Goal: Task Accomplishment & Management: Manage account settings

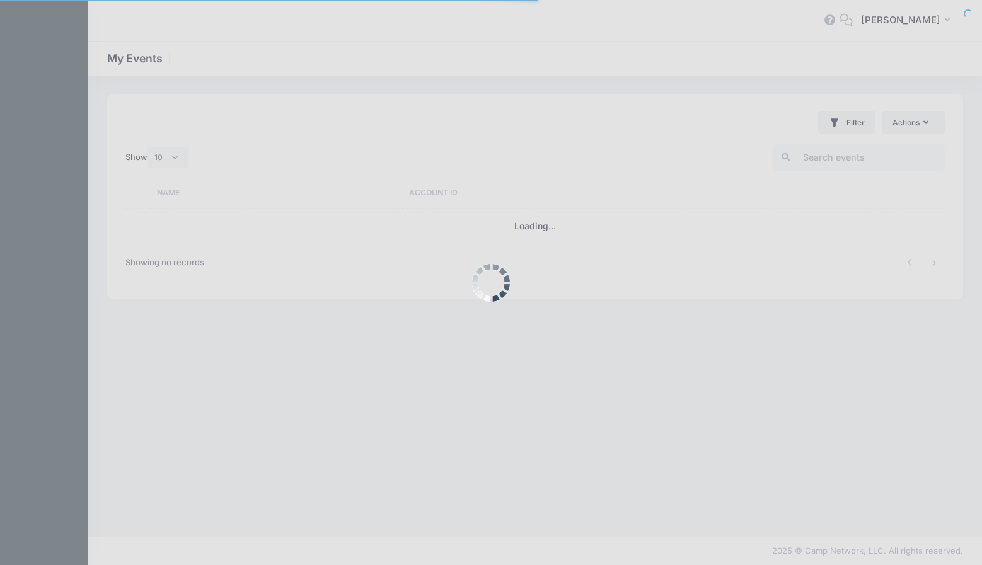
select select "10"
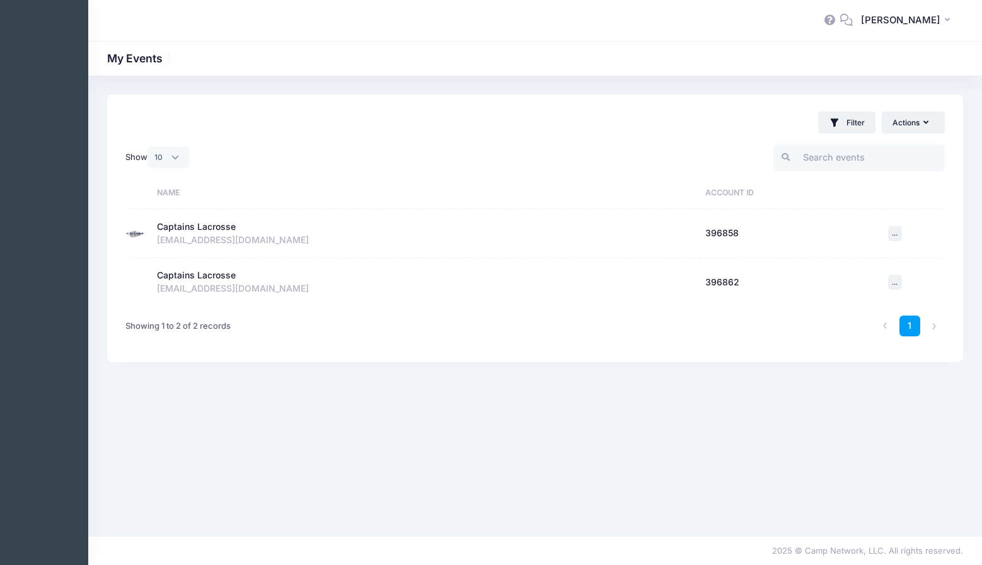
click at [207, 228] on div "Captains Lacrosse" at bounding box center [196, 227] width 79 height 13
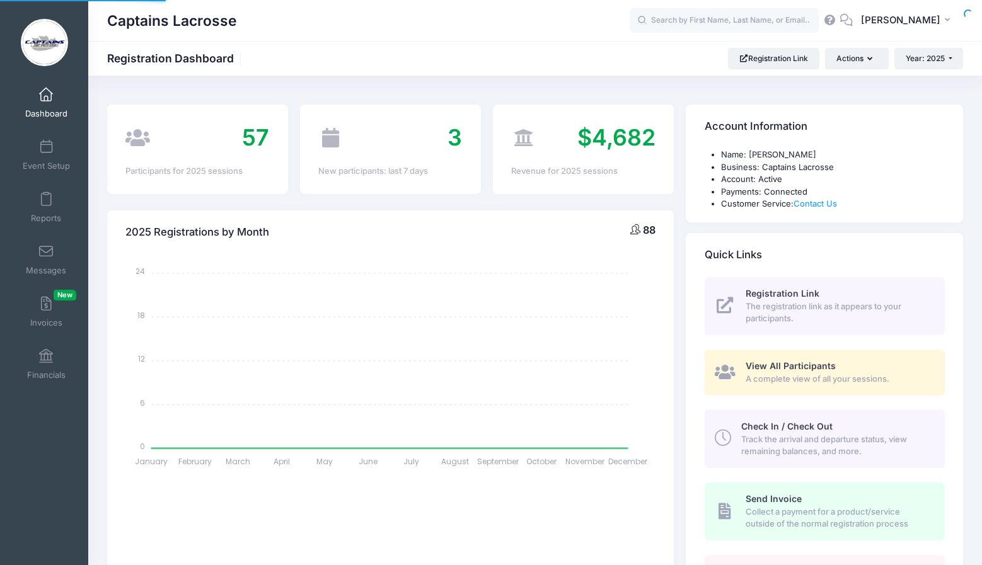
select select
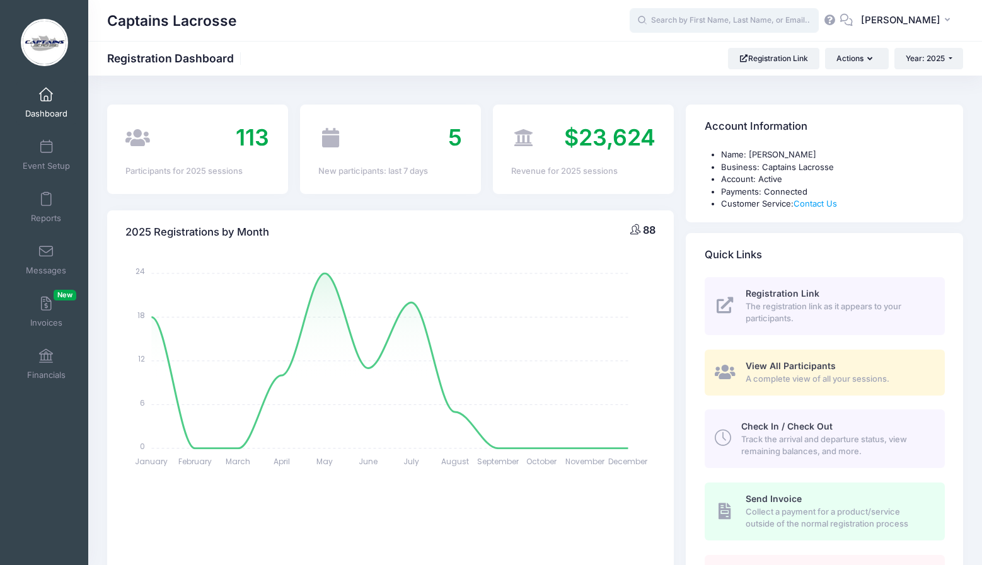
click at [746, 22] on input "text" at bounding box center [724, 20] width 189 height 25
type input "martin"
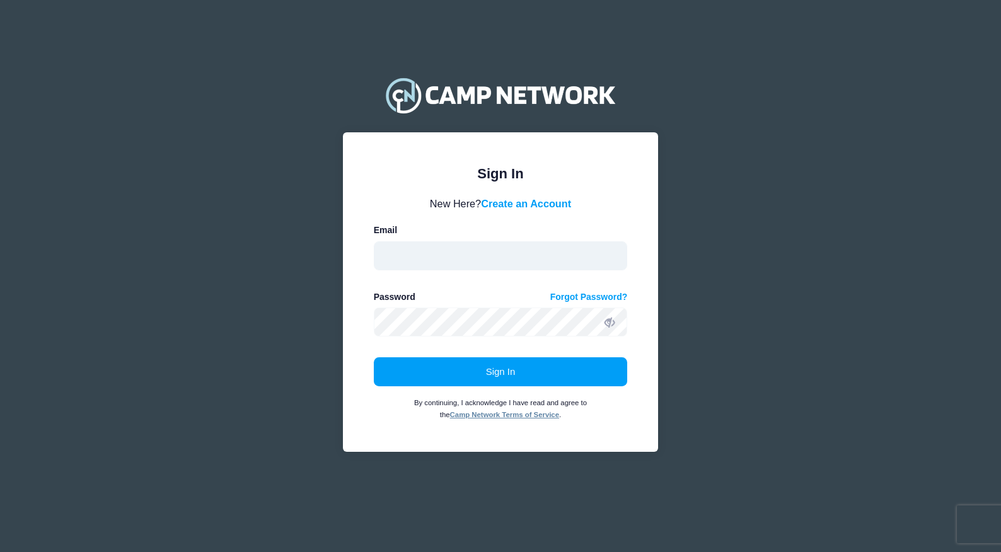
type input "[EMAIL_ADDRESS][DOMAIN_NAME]"
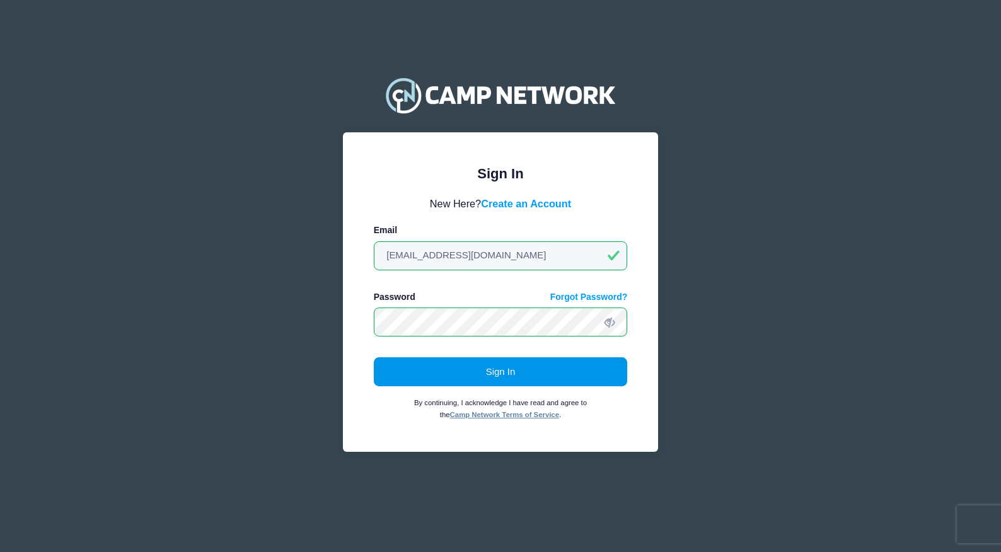
click at [480, 370] on button "Sign In" at bounding box center [501, 371] width 254 height 29
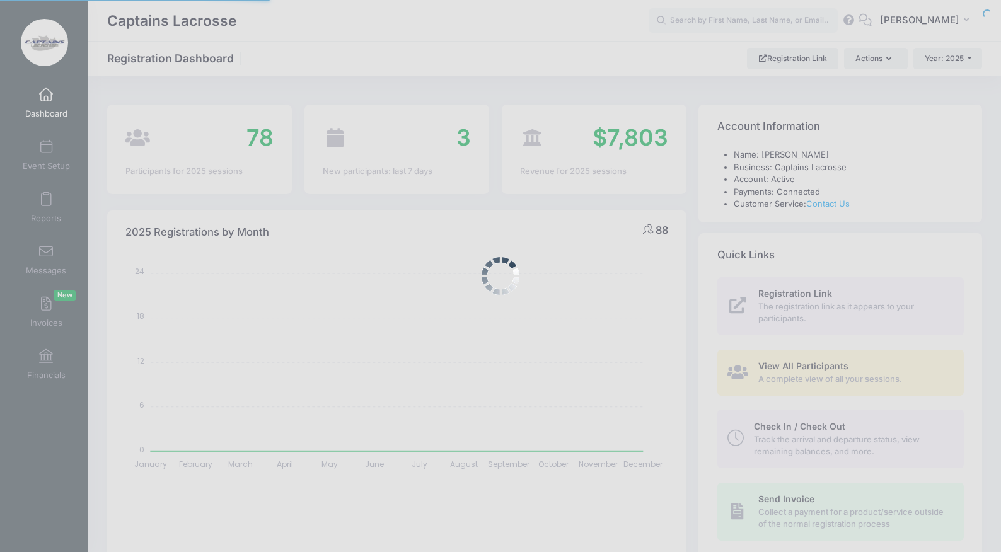
select select
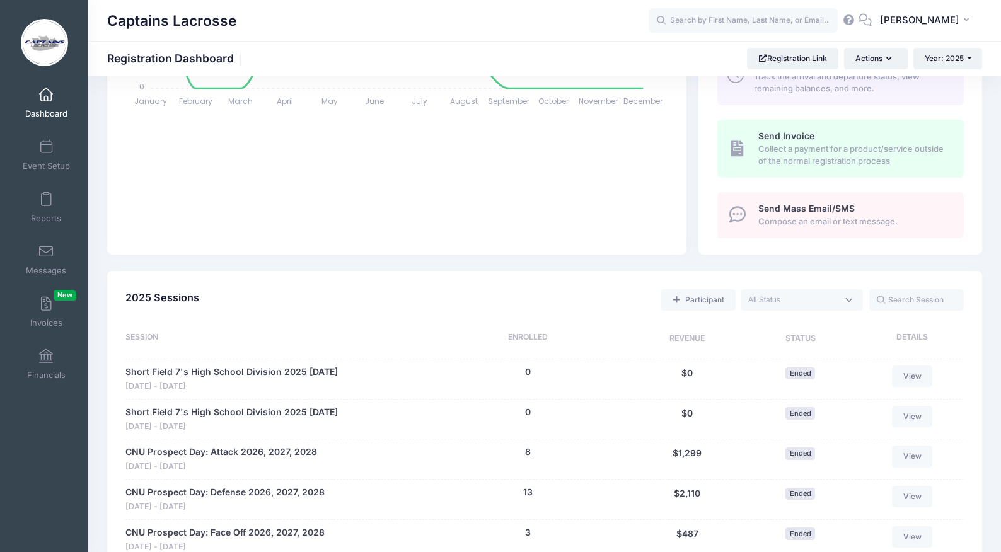
scroll to position [339, 0]
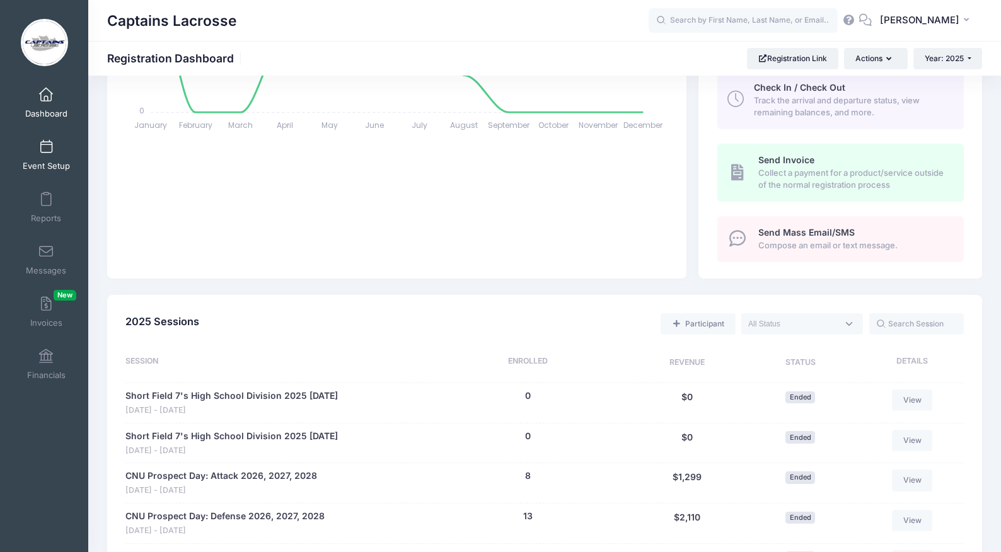
click at [46, 145] on span at bounding box center [46, 148] width 0 height 14
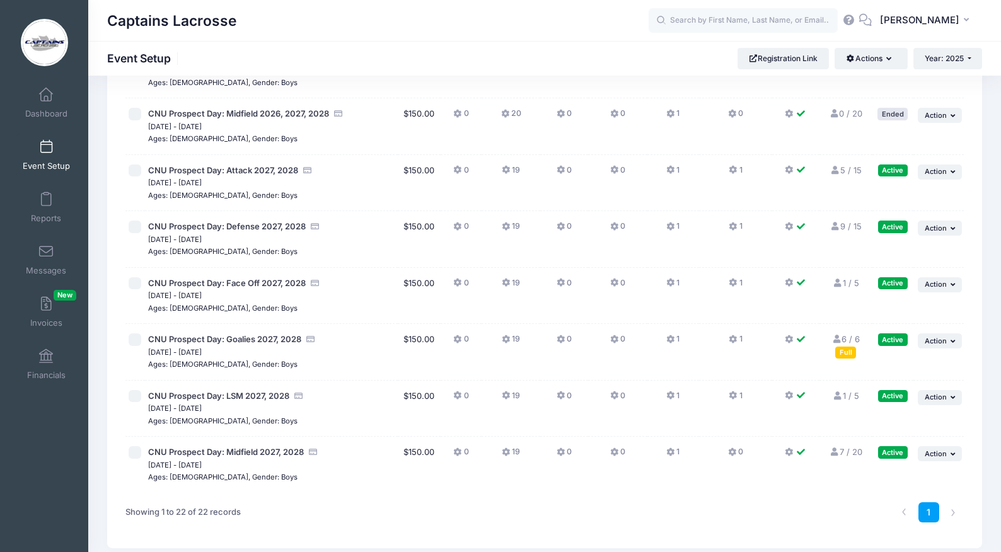
scroll to position [911, 0]
